Goal: Check status: Check status

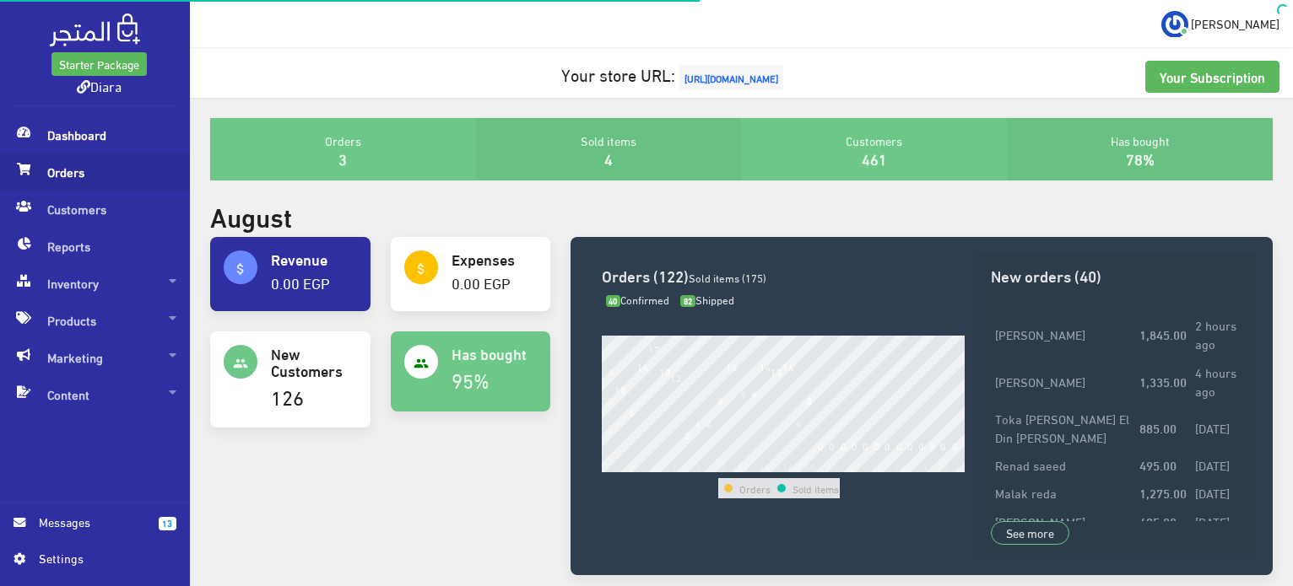
click at [103, 169] on span "Orders" at bounding box center [95, 172] width 163 height 37
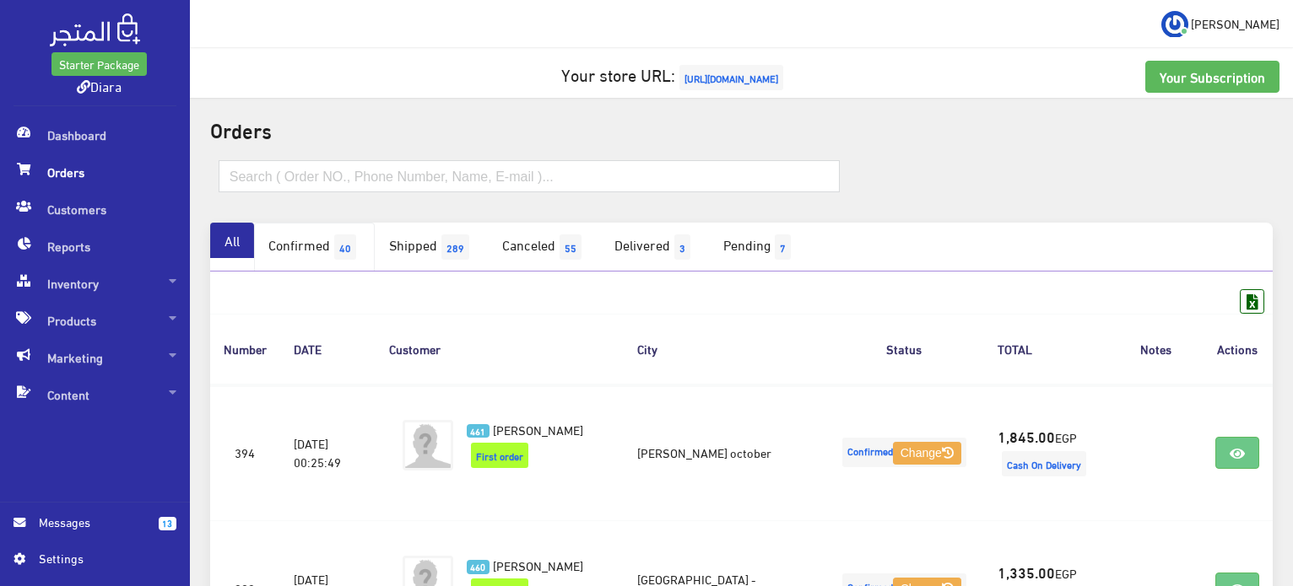
click at [301, 244] on link "Confirmed 40" at bounding box center [314, 247] width 121 height 49
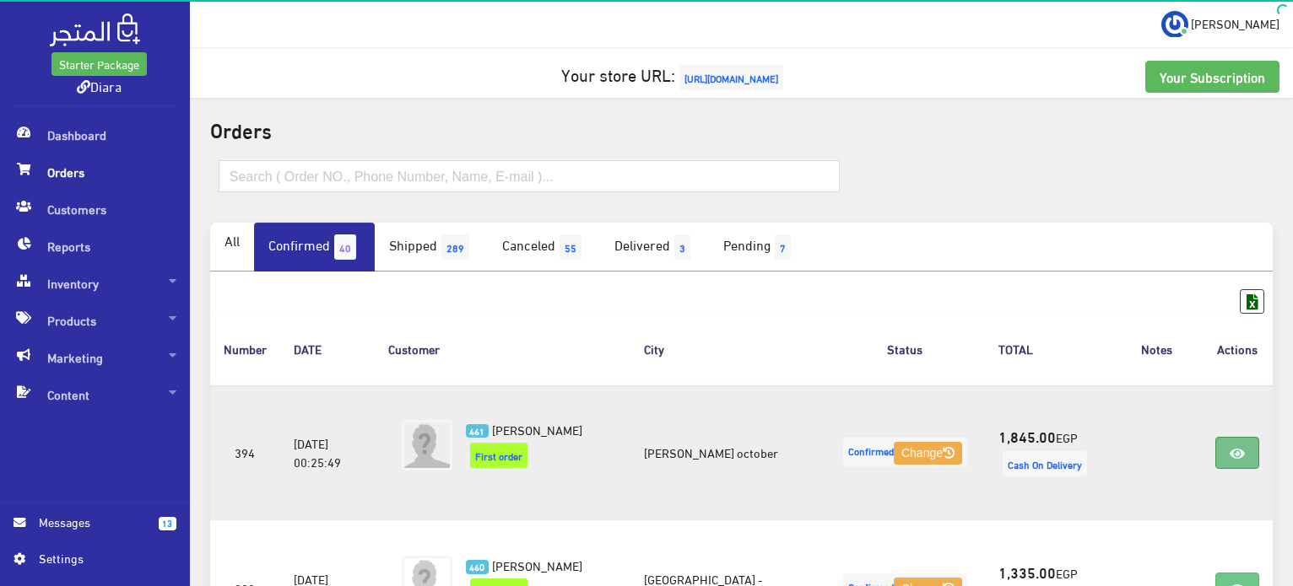
click at [1245, 440] on link at bounding box center [1237, 453] width 44 height 32
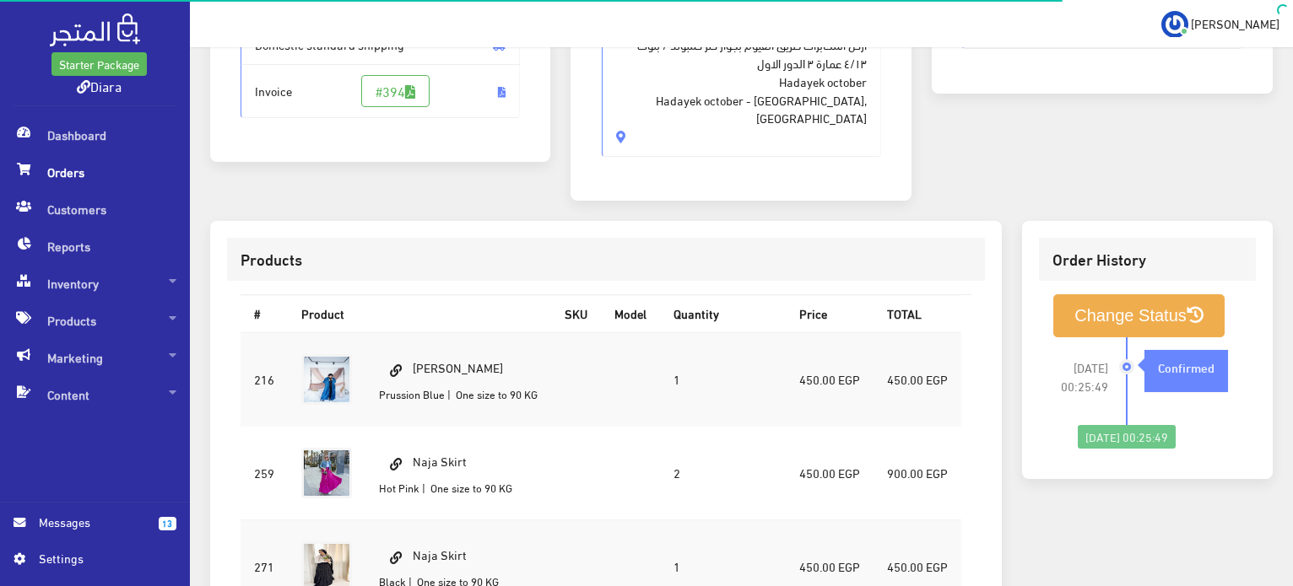
scroll to position [591, 0]
